Goal: Check status: Check status

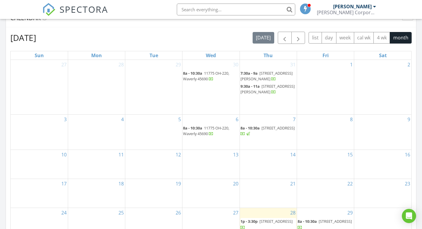
scroll to position [266, 0]
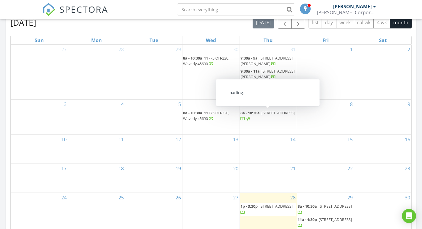
click at [265, 112] on span "[STREET_ADDRESS]" at bounding box center [277, 112] width 33 height 5
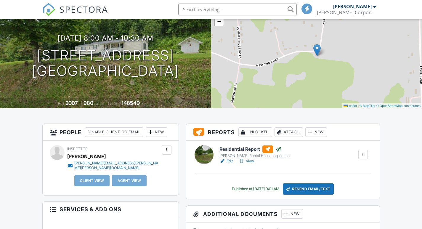
scroll to position [89, 0]
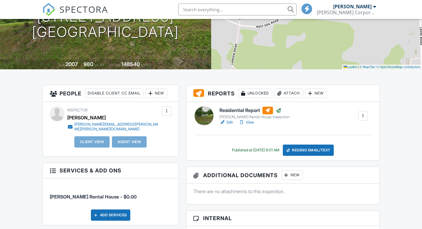
click at [246, 121] on link "View" at bounding box center [246, 122] width 15 height 6
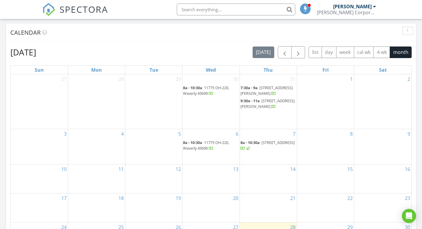
scroll to position [266, 0]
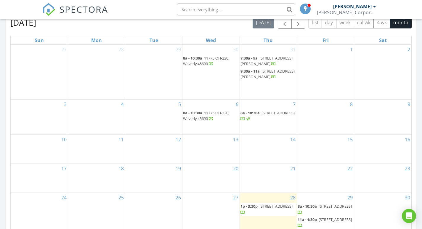
click at [267, 113] on span "[STREET_ADDRESS]" at bounding box center [277, 112] width 33 height 5
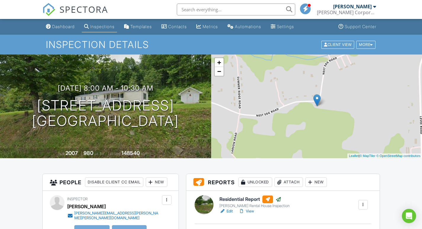
click at [248, 208] on link "View" at bounding box center [246, 211] width 15 height 6
